Goal: Information Seeking & Learning: Learn about a topic

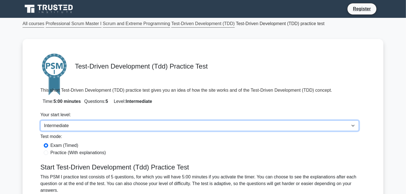
click at [40, 120] on select "Beginner Intermediate Expert" at bounding box center [199, 125] width 319 height 11
click at [114, 126] on select "Beginner Intermediate Expert" at bounding box center [199, 125] width 319 height 11
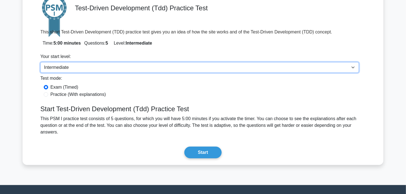
scroll to position [59, 0]
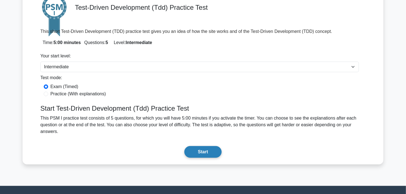
click at [196, 147] on button "Start" at bounding box center [202, 152] width 37 height 12
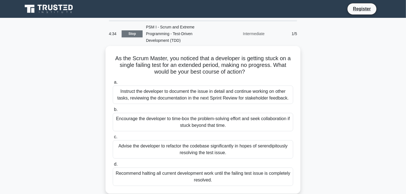
click at [136, 36] on link "Stop" at bounding box center [132, 33] width 21 height 7
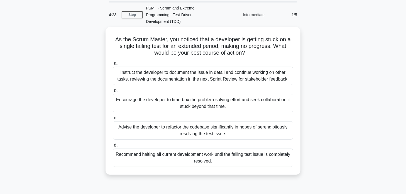
scroll to position [29, 0]
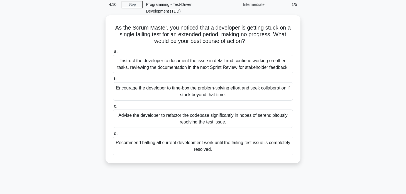
click at [268, 93] on div "Encourage the developer to time-box the problem-solving effort and seek collabo…" at bounding box center [203, 91] width 181 height 18
click at [113, 81] on input "b. Encourage the developer to time-box the problem-solving effort and seek coll…" at bounding box center [113, 79] width 0 height 4
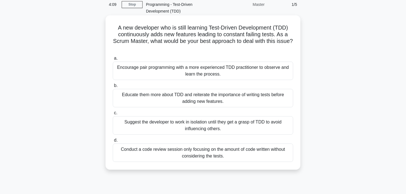
click at [160, 101] on div "Educate them more about TDD and reiterate the importance of writing tests befor…" at bounding box center [203, 98] width 181 height 18
click at [113, 87] on input "b. Educate them more about TDD and reiterate the importance of writing tests be…" at bounding box center [113, 86] width 0 height 4
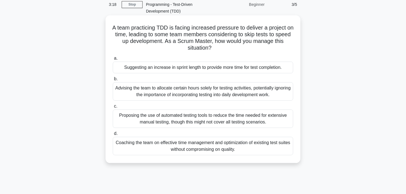
click at [257, 146] on div "Coaching the team on effective time management and optimization of existing tes…" at bounding box center [203, 146] width 181 height 18
click at [113, 135] on input "d. Coaching the team on effective time management and optimization of existing …" at bounding box center [113, 134] width 0 height 4
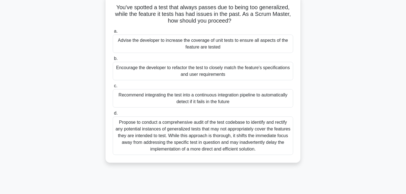
scroll to position [59, 0]
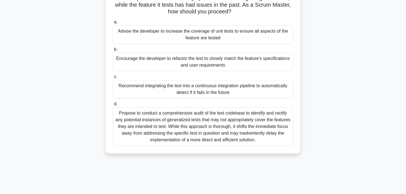
click at [271, 65] on div "Encourage the developer to refactor the test to closely match the feature's spe…" at bounding box center [203, 62] width 181 height 18
click at [113, 51] on input "b. Encourage the developer to refactor the test to closely match the feature's …" at bounding box center [113, 50] width 0 height 4
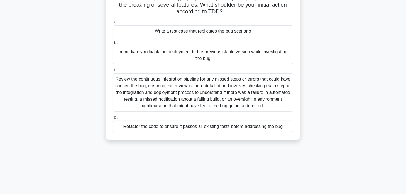
click at [245, 101] on div "Review the continuous integration pipeline for any missed steps or errors that …" at bounding box center [203, 92] width 181 height 38
click at [113, 72] on input "c. Review the continuous integration pipeline for any missed steps or errors th…" at bounding box center [113, 70] width 0 height 4
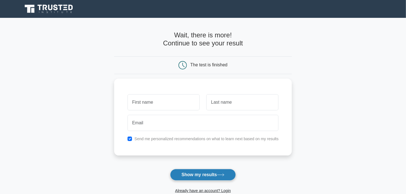
click at [199, 177] on button "Show my results" at bounding box center [203, 175] width 66 height 12
click at [198, 179] on button "Show my results" at bounding box center [203, 175] width 66 height 12
